Goal: Complete application form

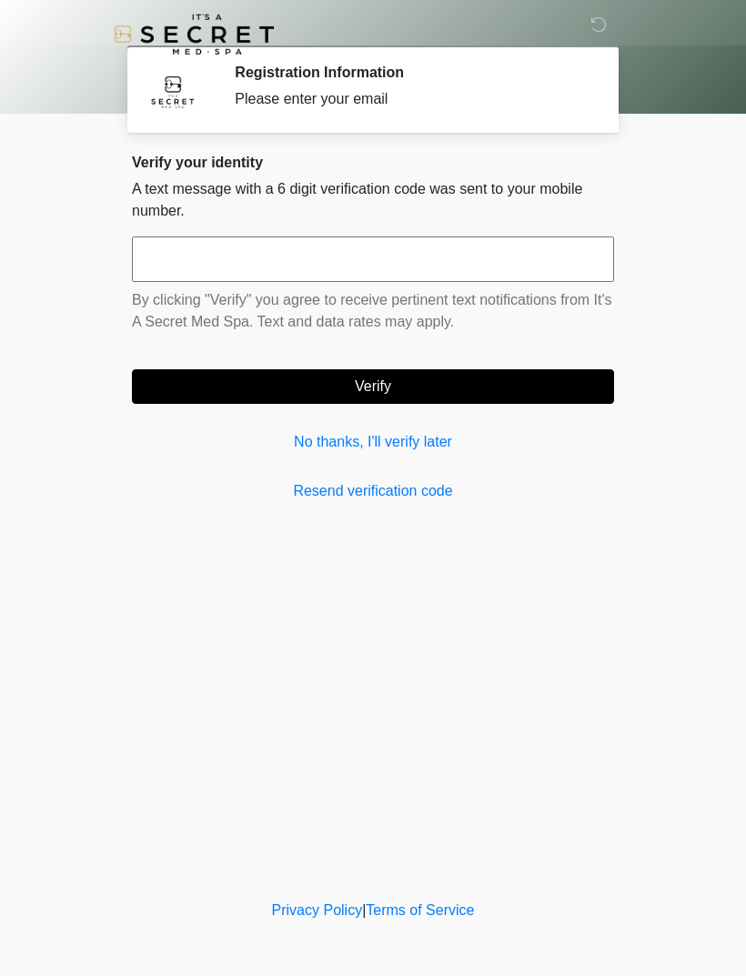
click at [416, 262] on input "text" at bounding box center [373, 258] width 482 height 45
type input "******"
click at [458, 378] on button "Verify" at bounding box center [373, 386] width 482 height 35
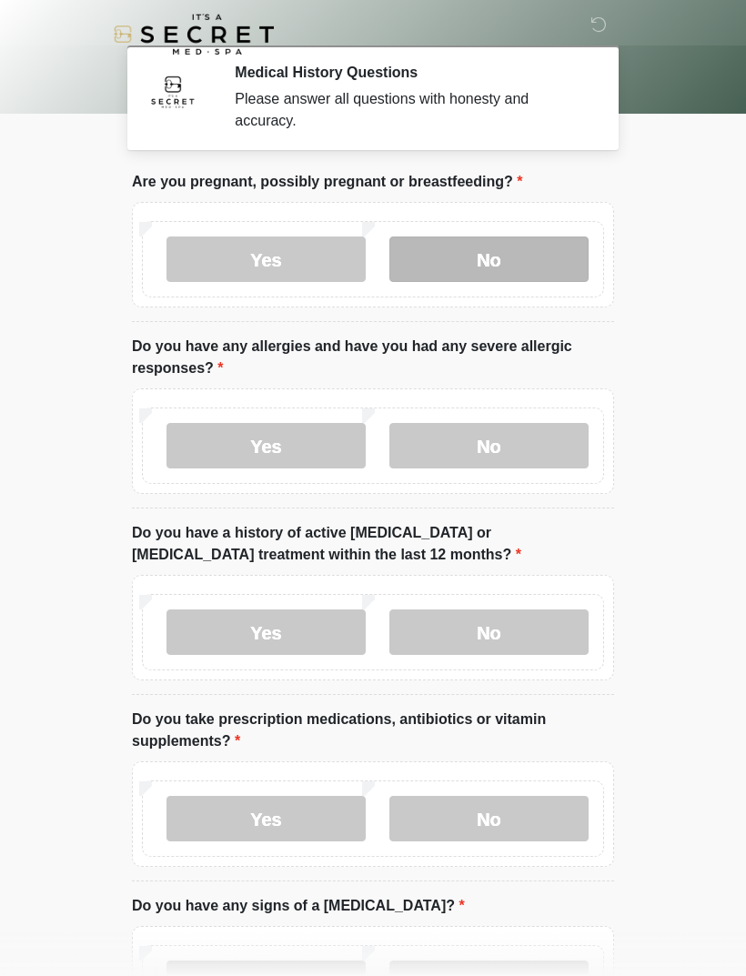
click at [514, 256] on label "No" at bounding box center [488, 258] width 199 height 45
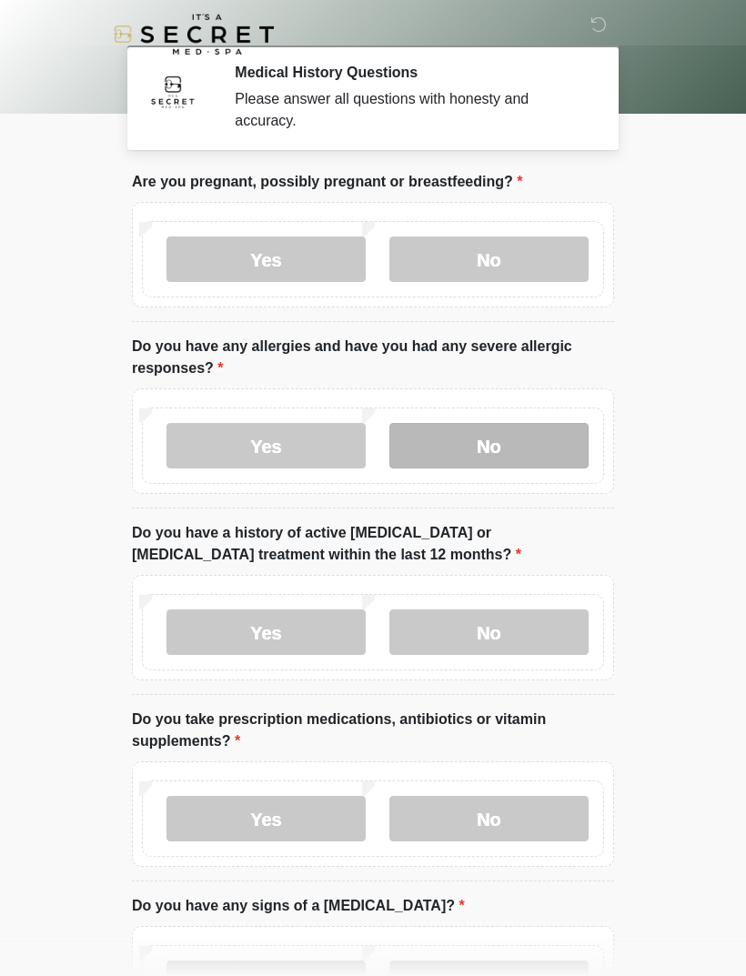
click at [548, 429] on label "No" at bounding box center [488, 445] width 199 height 45
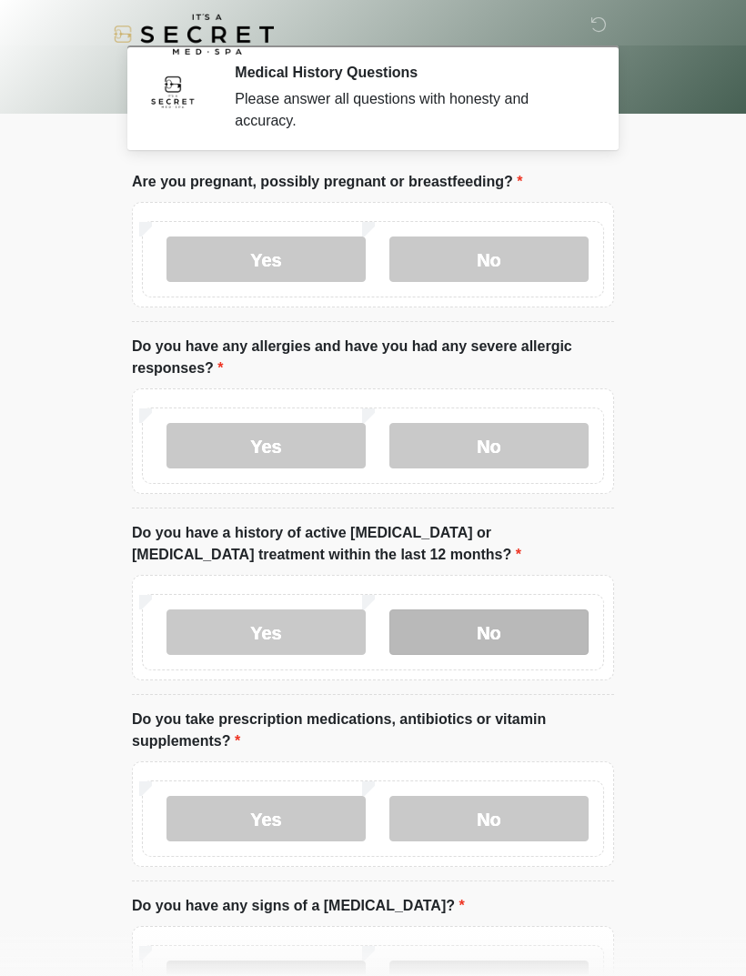
click at [556, 615] on label "No" at bounding box center [488, 631] width 199 height 45
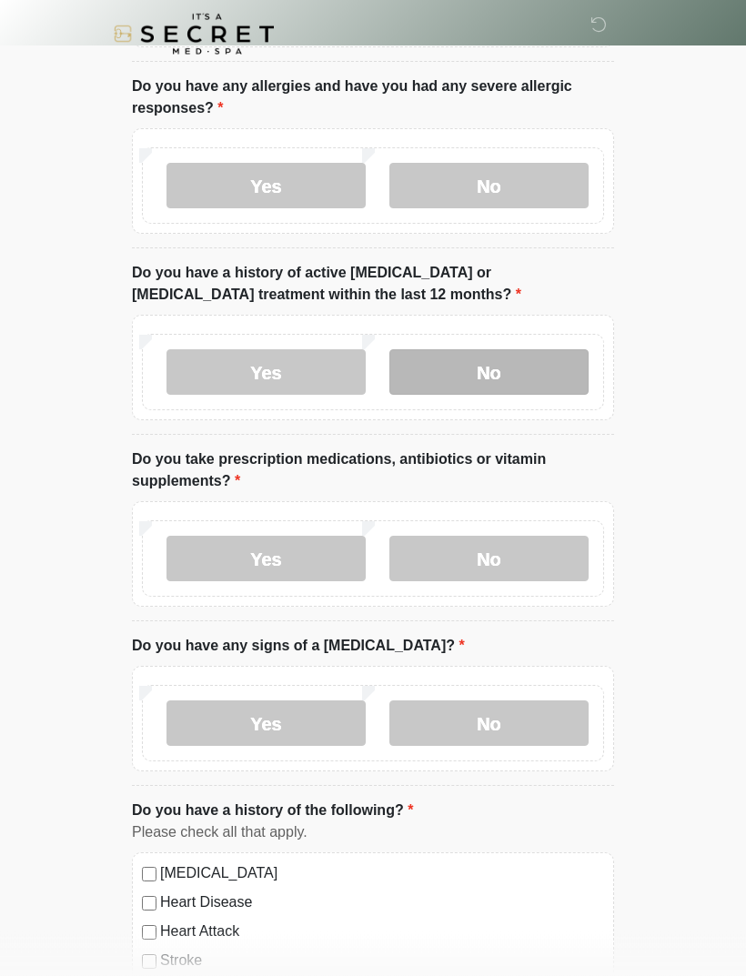
scroll to position [260, 0]
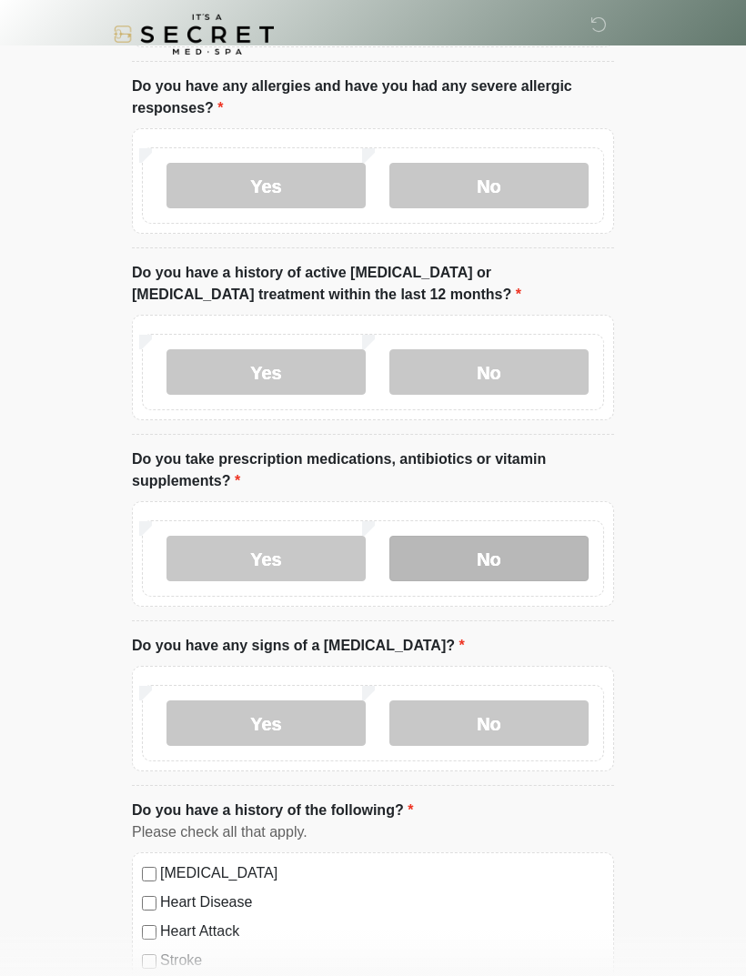
click at [548, 541] on label "No" at bounding box center [488, 558] width 199 height 45
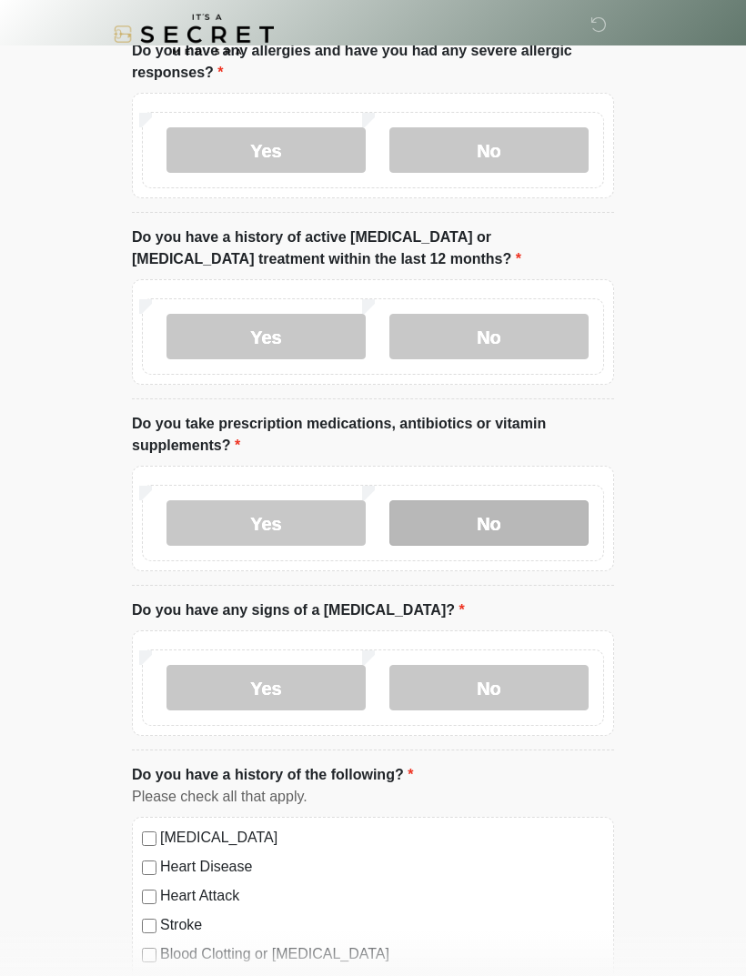
scroll to position [292, 0]
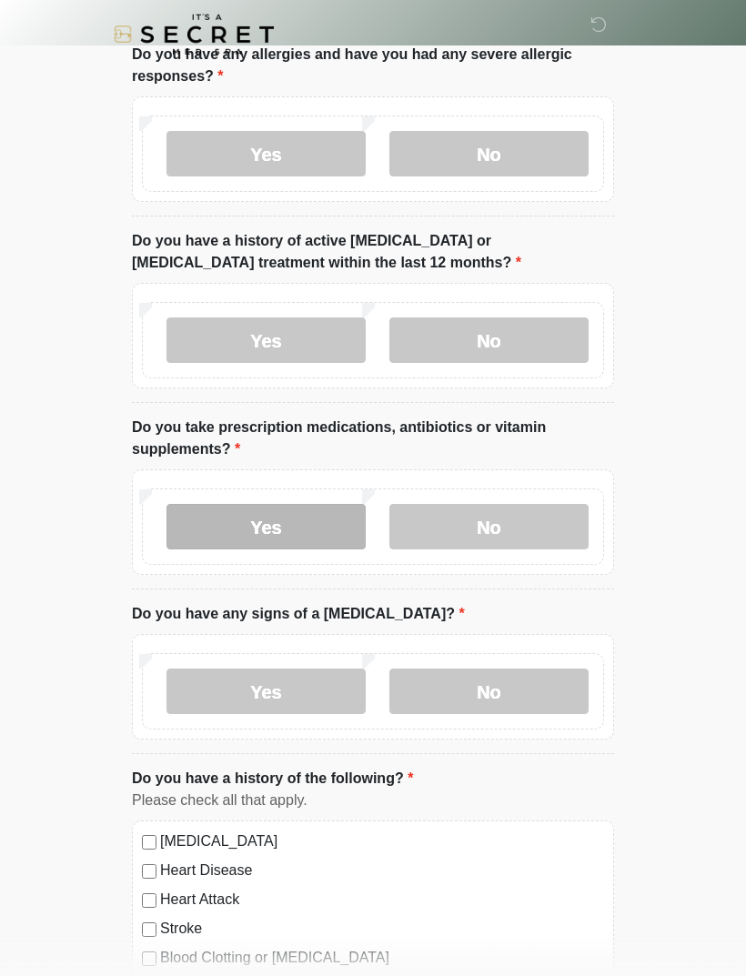
click at [283, 516] on label "Yes" at bounding box center [265, 526] width 199 height 45
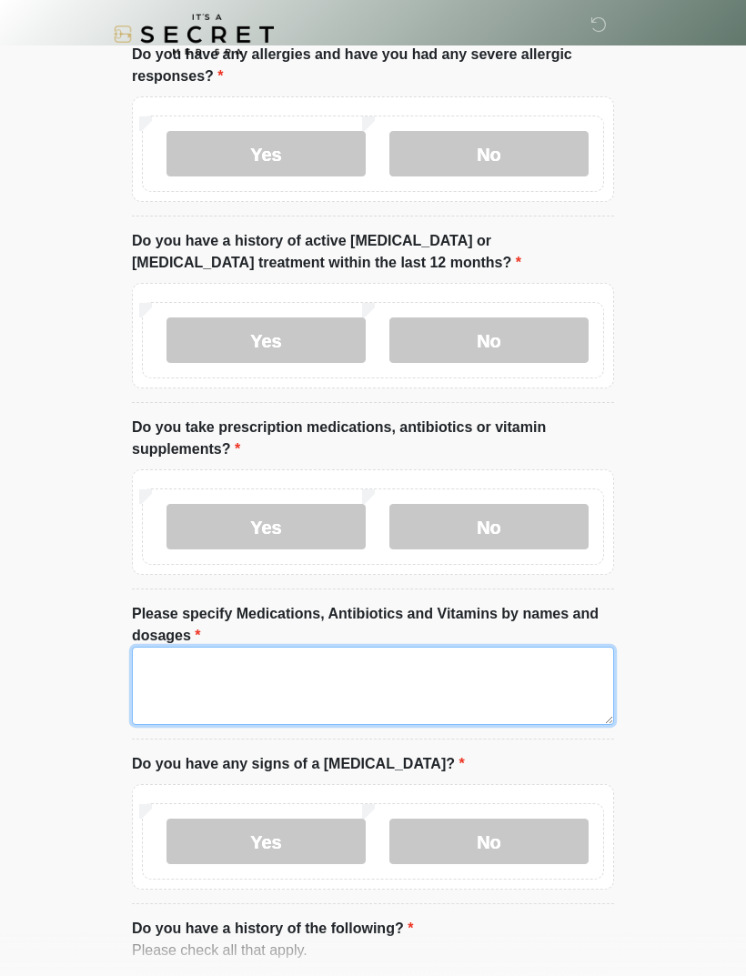
click at [257, 652] on textarea "Please specify Medications, Antibiotics and Vitamins by names and dosages" at bounding box center [373, 686] width 482 height 78
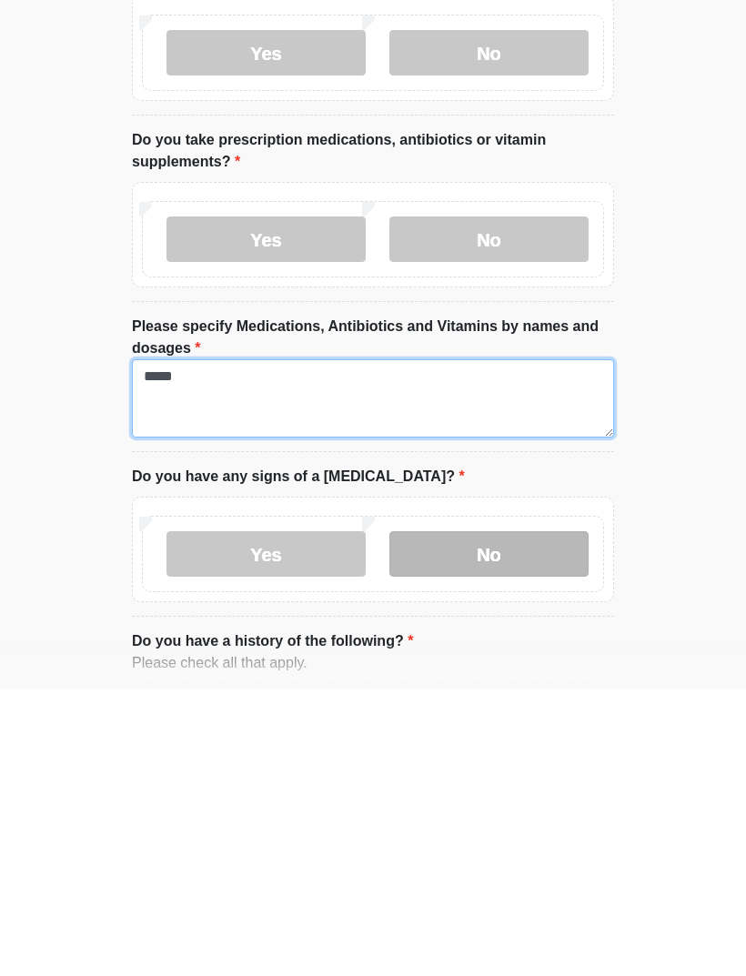
type textarea "*****"
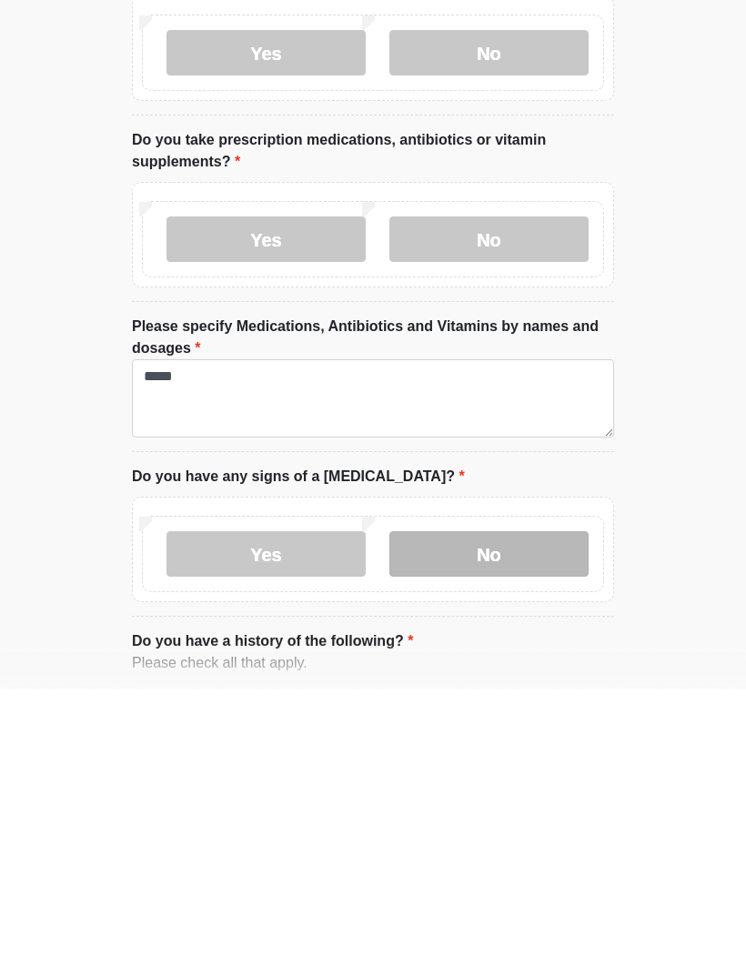
click at [519, 819] on label "No" at bounding box center [488, 841] width 199 height 45
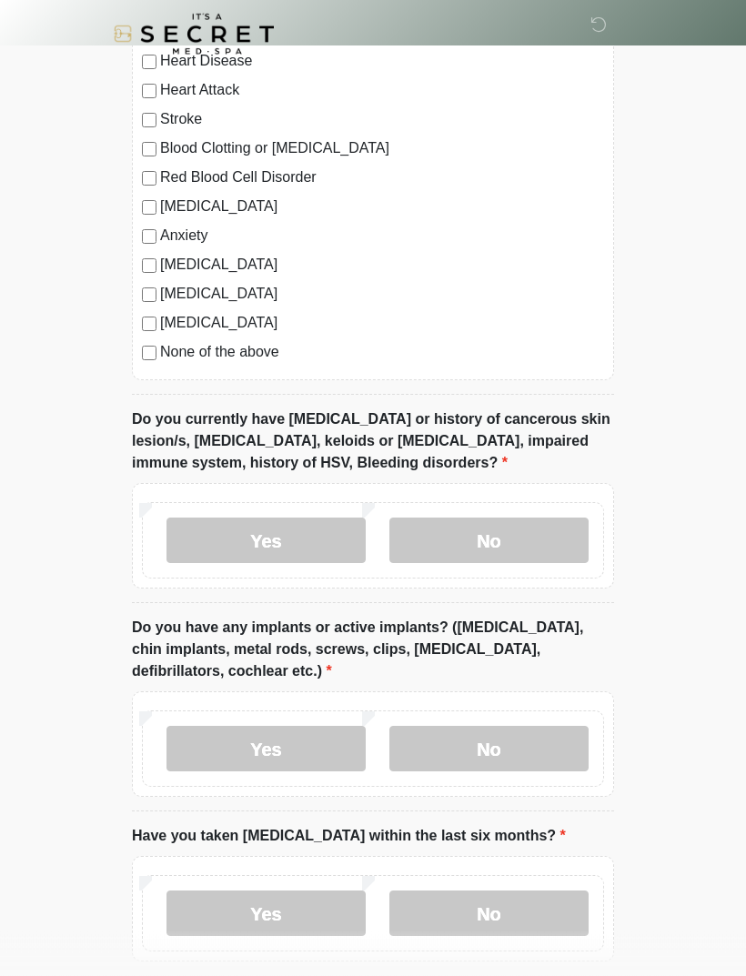
scroll to position [1252, 0]
click at [548, 540] on label "No" at bounding box center [488, 540] width 199 height 45
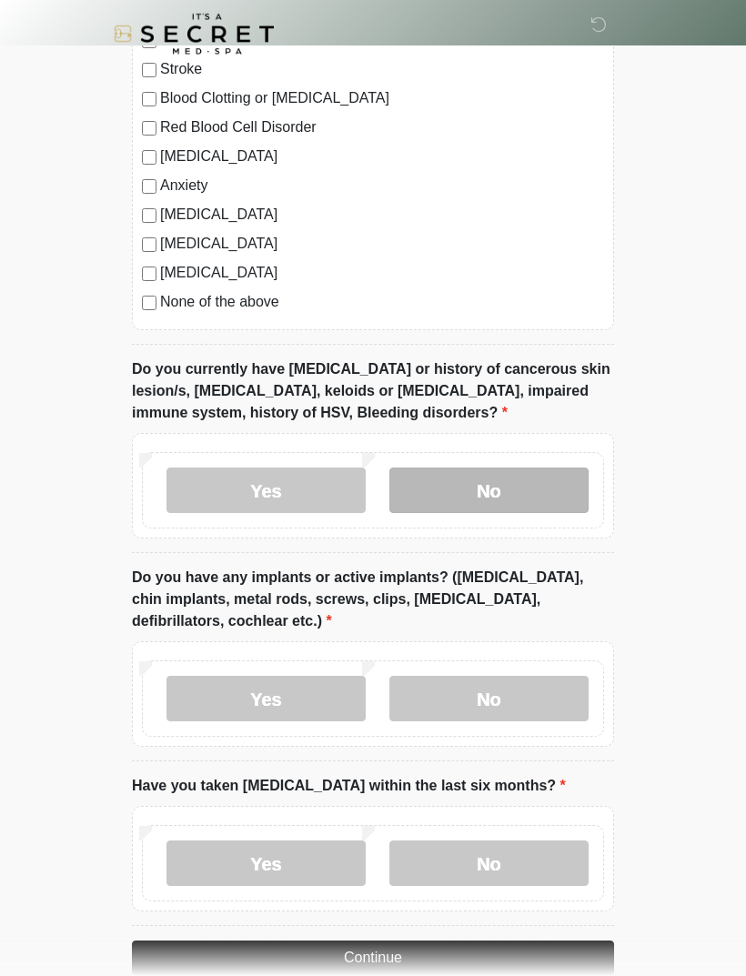
scroll to position [1336, 0]
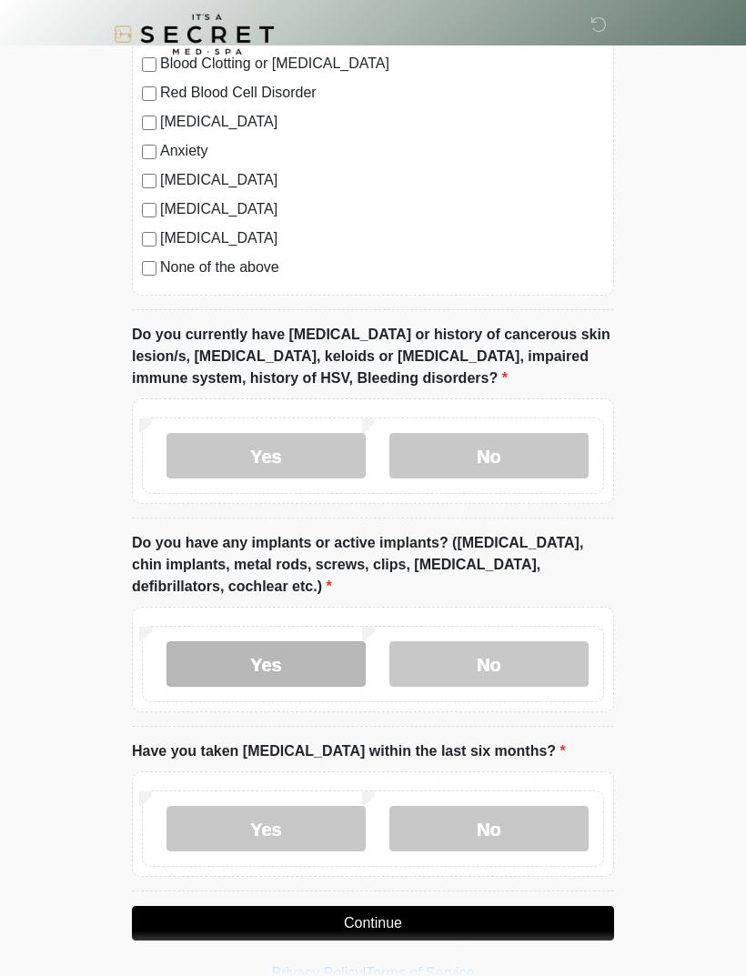
click at [287, 667] on label "Yes" at bounding box center [265, 663] width 199 height 45
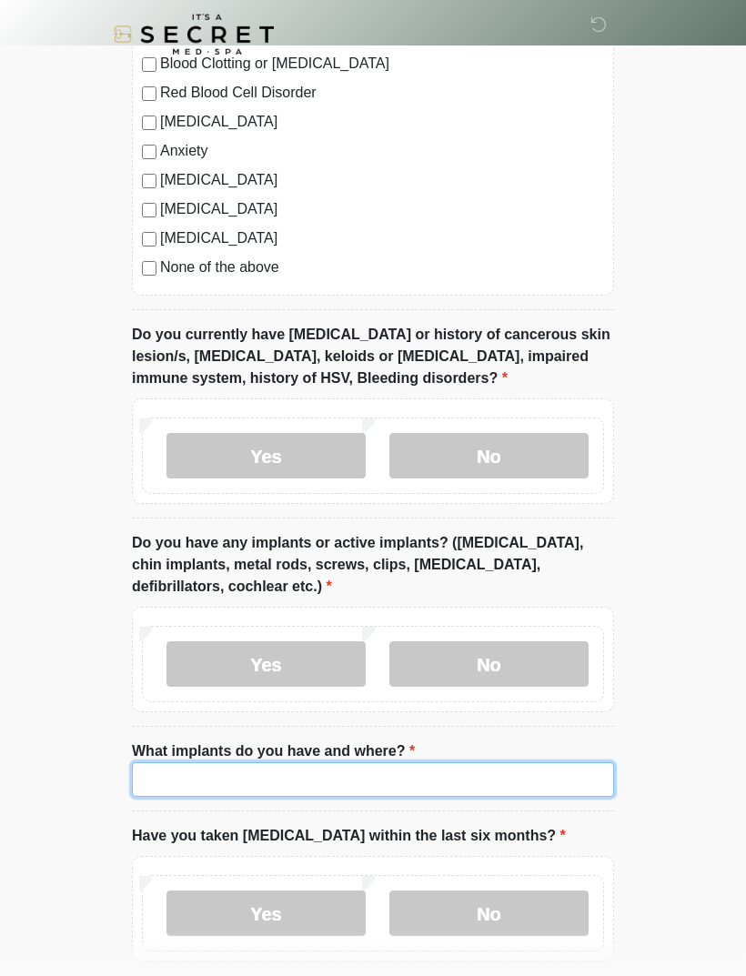
click at [279, 776] on input "What implants do you have and where?" at bounding box center [373, 779] width 482 height 35
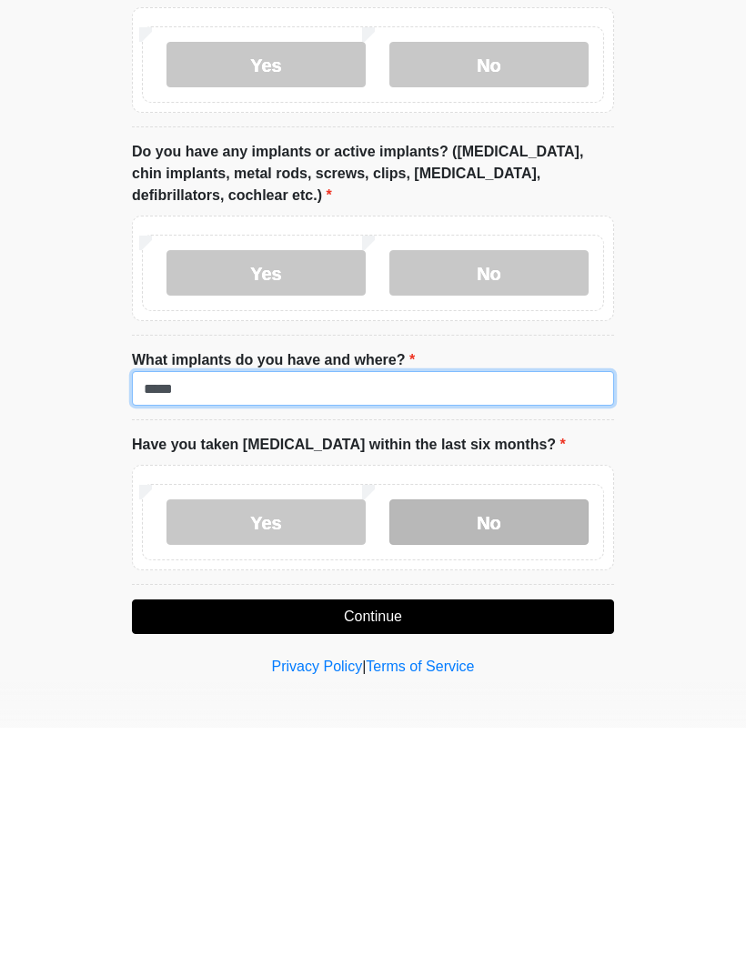
type input "*****"
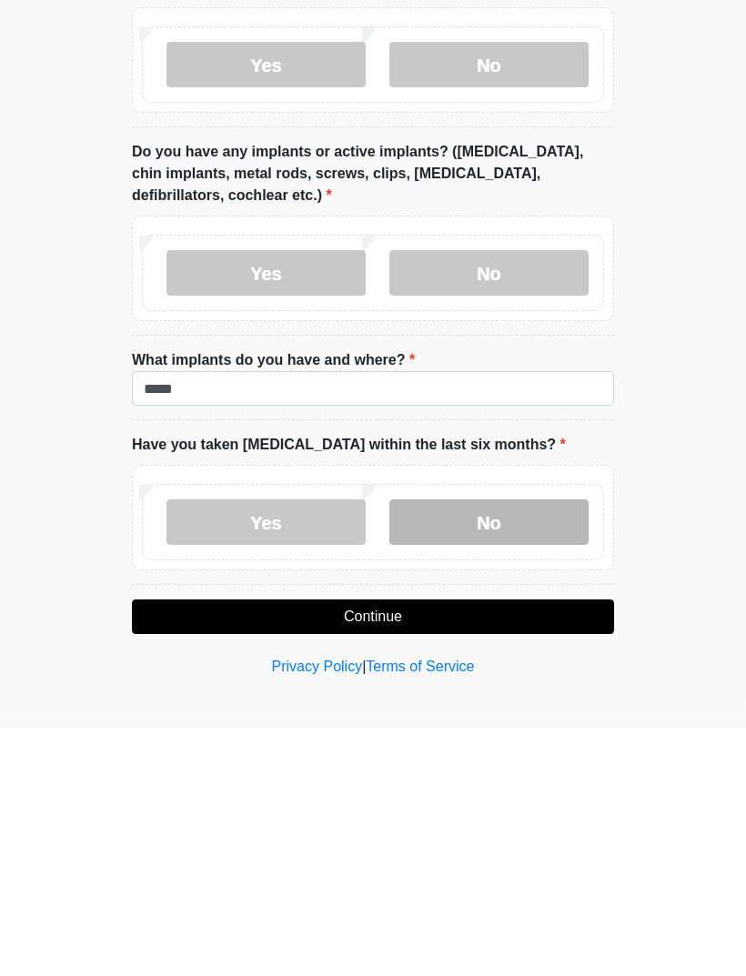
click at [528, 748] on label "No" at bounding box center [488, 770] width 199 height 45
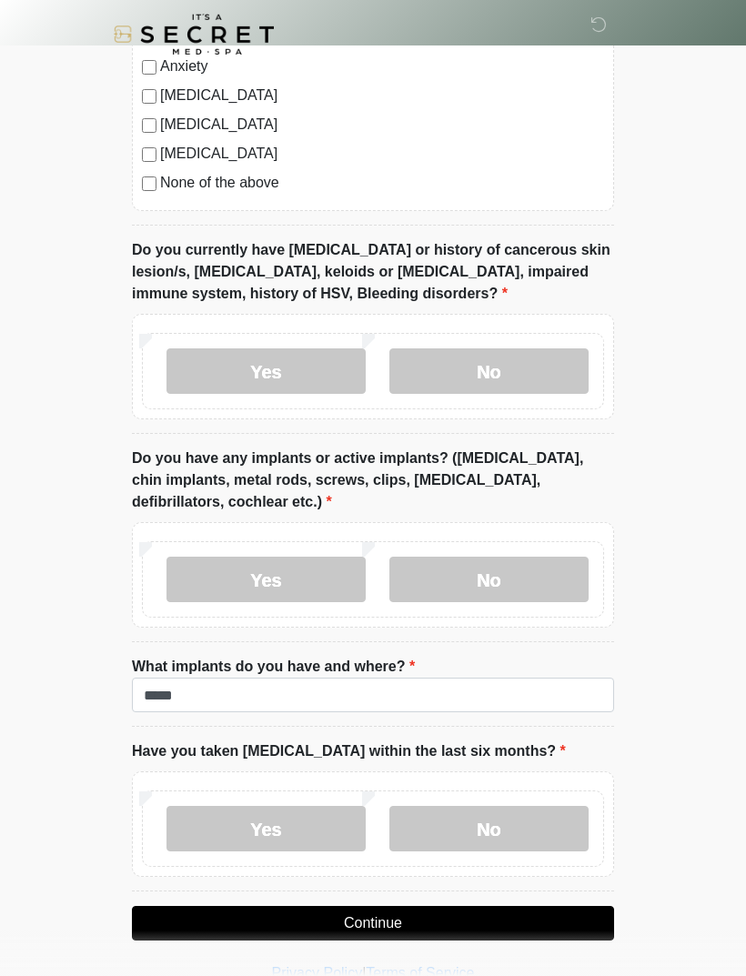
click at [453, 920] on button "Continue" at bounding box center [373, 923] width 482 height 35
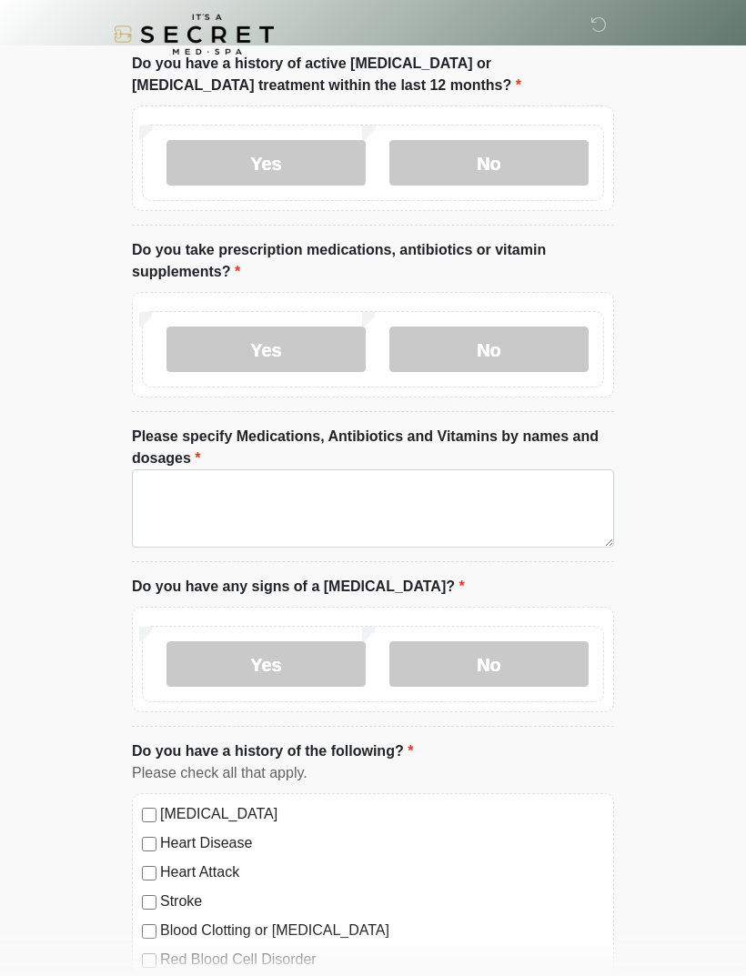
scroll to position [0, 0]
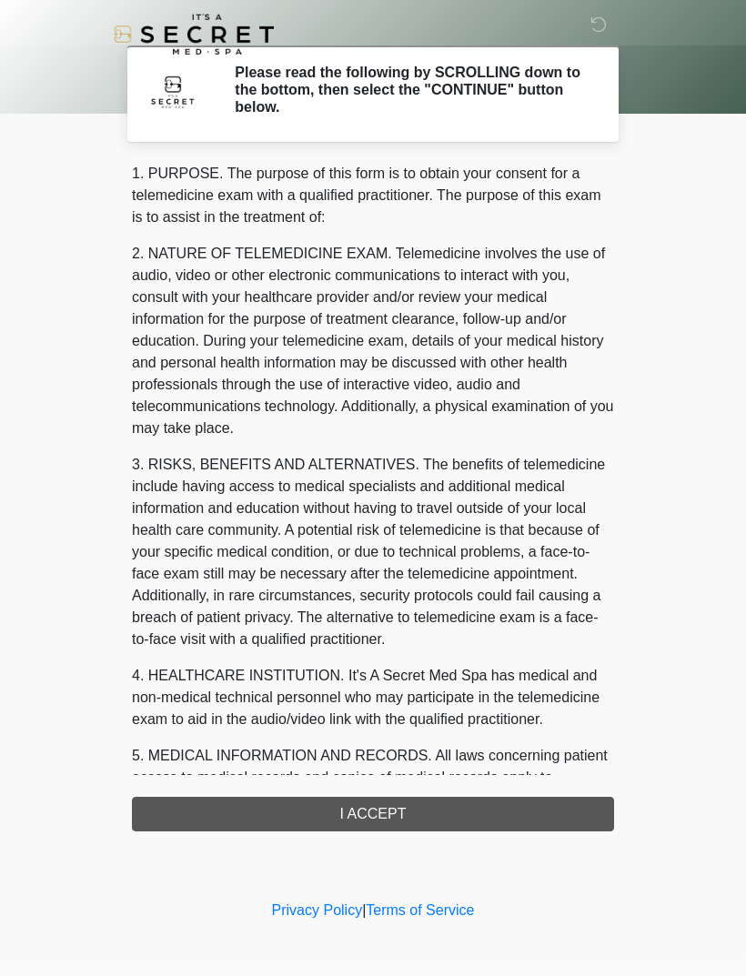
click at [449, 810] on div "1. PURPOSE. The purpose of this form is to obtain your consent for a telemedici…" at bounding box center [373, 497] width 482 height 669
click at [529, 813] on div "1. PURPOSE. The purpose of this form is to obtain your consent for a telemedici…" at bounding box center [373, 497] width 482 height 669
click at [476, 850] on div "‎ ‎ Please read the following by SCROLLING down to the bottom, then select the …" at bounding box center [373, 448] width 546 height 860
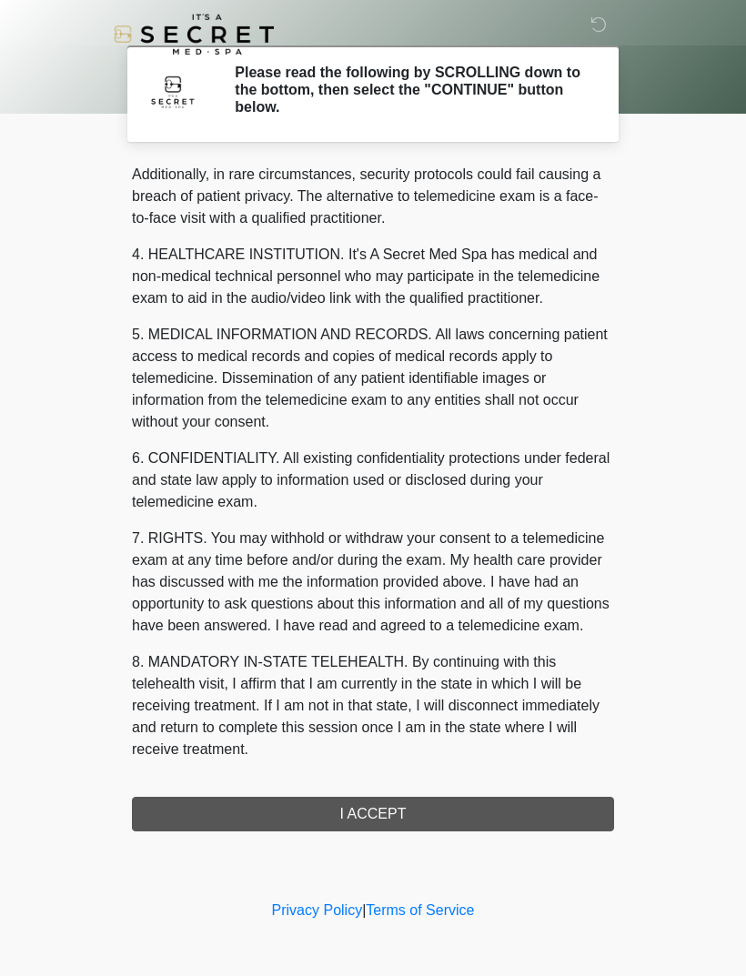
click at [425, 818] on button "I ACCEPT" at bounding box center [373, 814] width 482 height 35
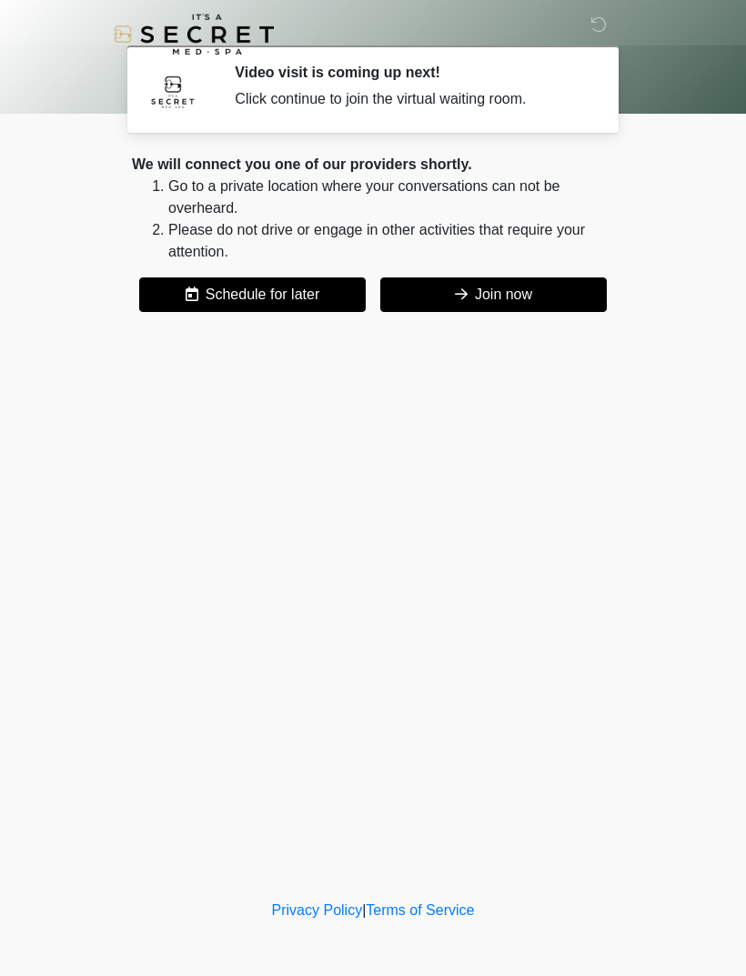
click at [527, 298] on button "Join now" at bounding box center [493, 294] width 226 height 35
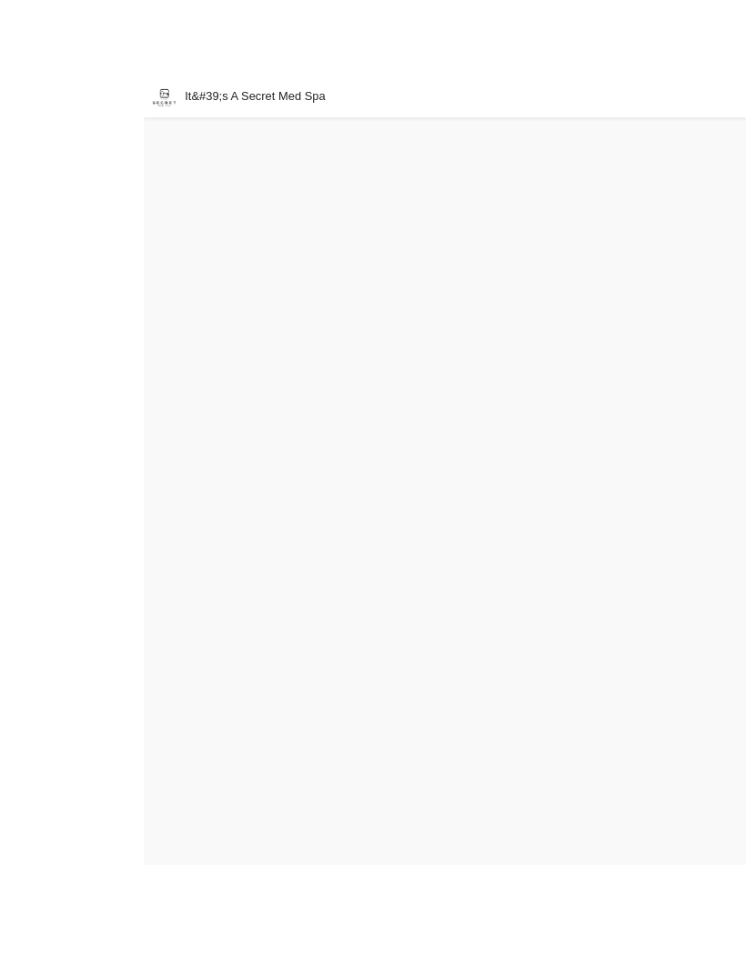
scroll to position [25, 0]
